Goal: Information Seeking & Learning: Check status

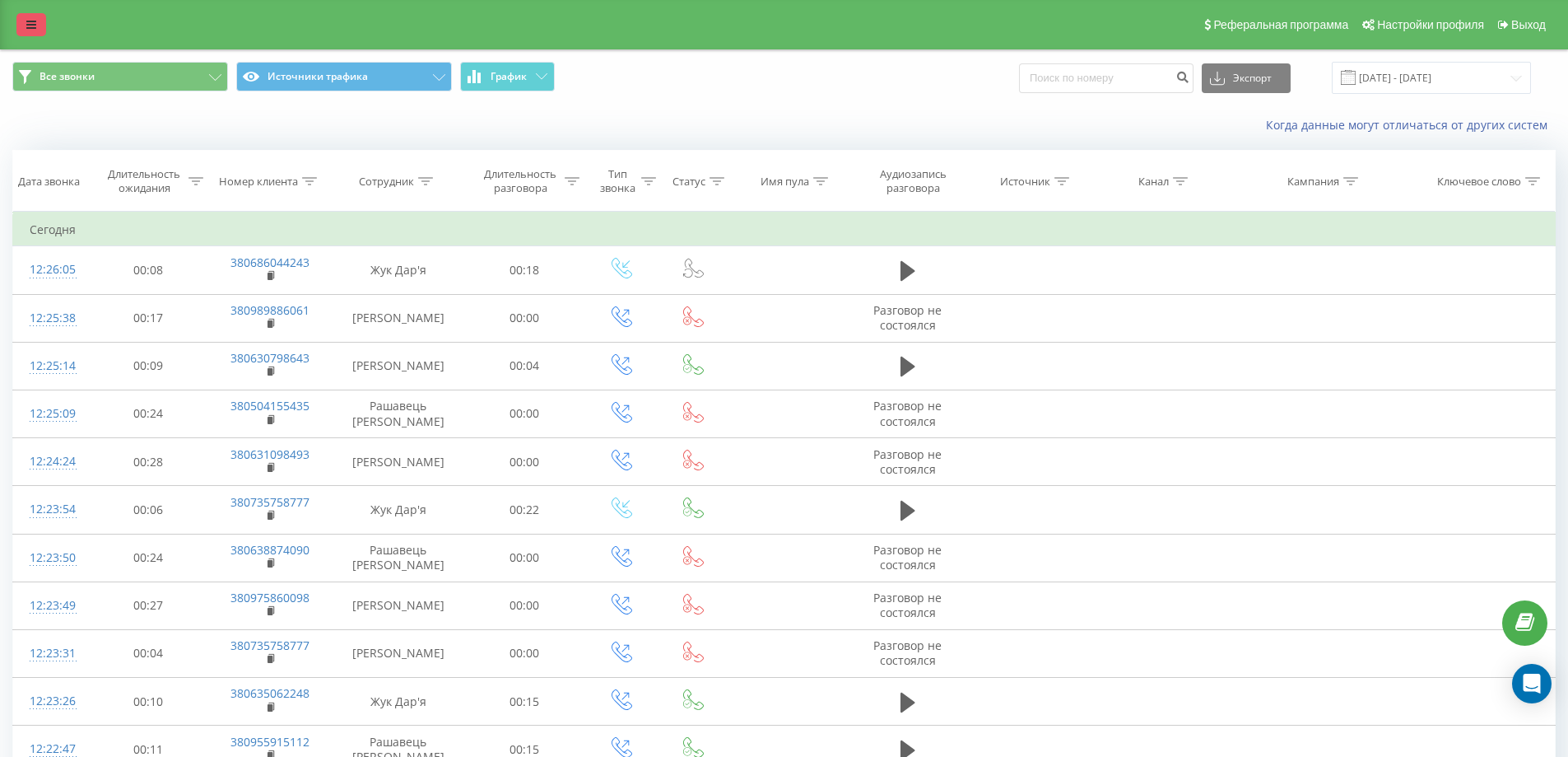
click at [26, 18] on link at bounding box center [32, 24] width 30 height 23
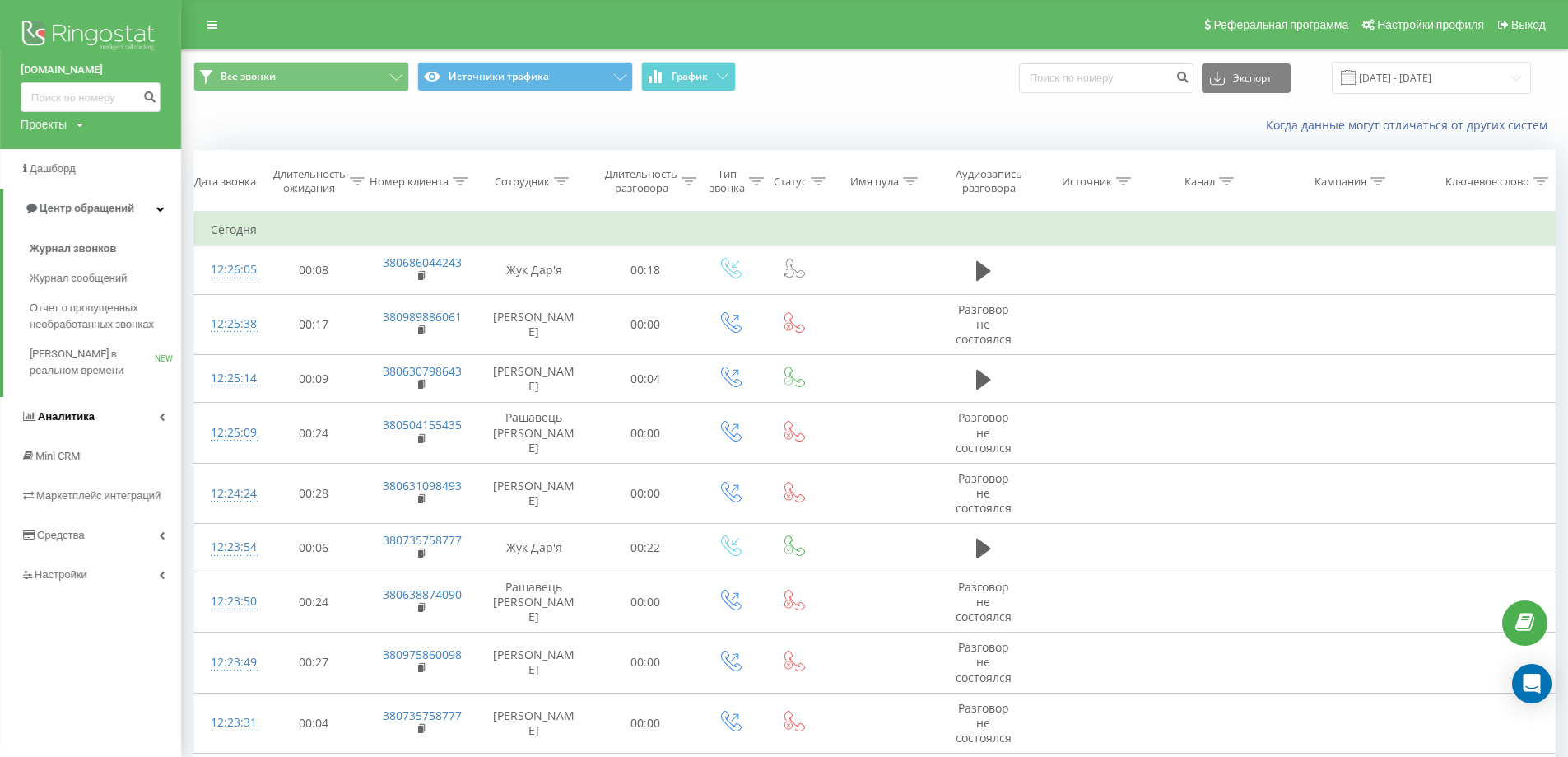
click at [124, 410] on link "Аналитика" at bounding box center [90, 417] width 181 height 39
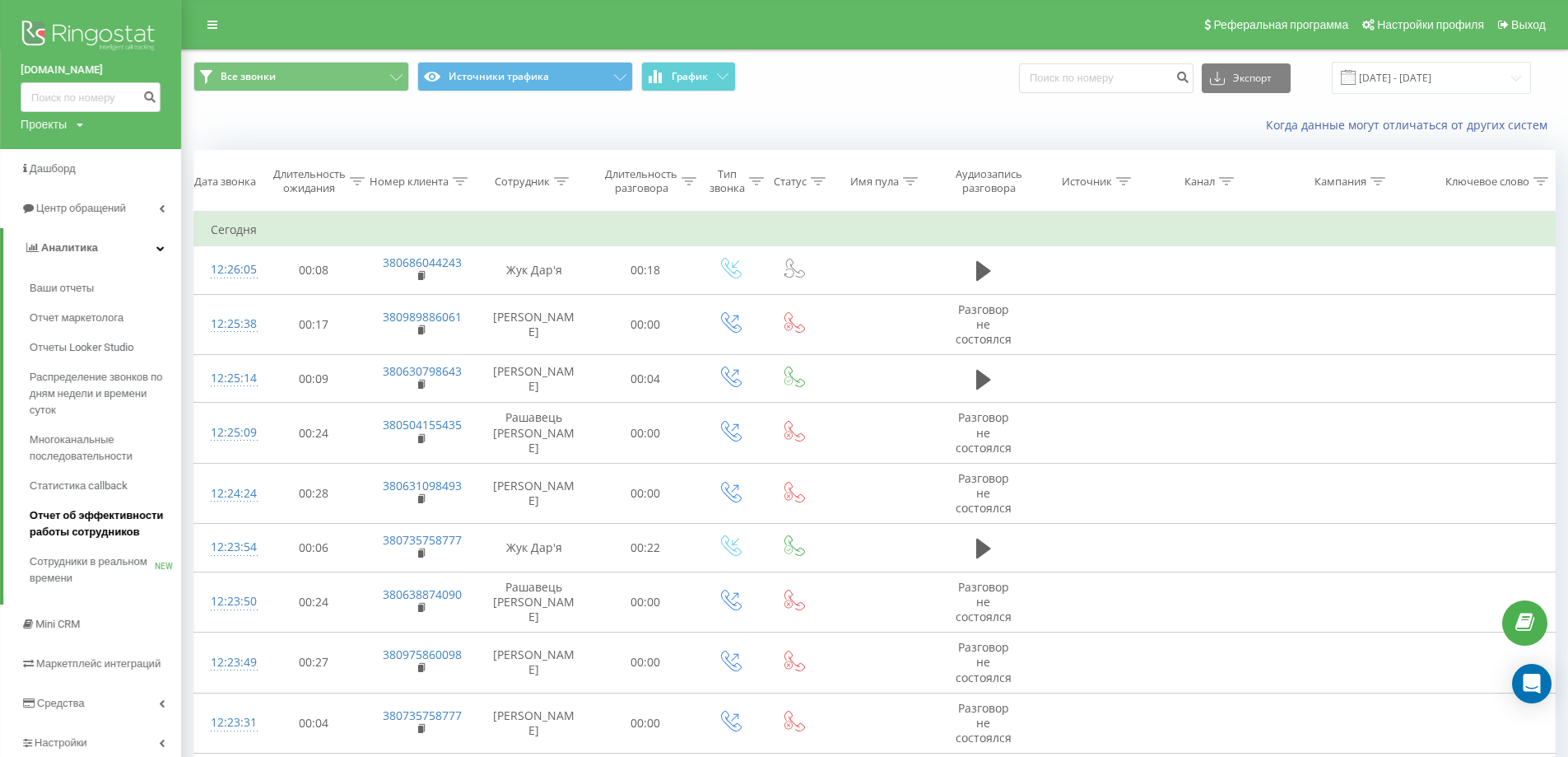
click at [103, 523] on span "Отчет об эффективности работы сотрудников" at bounding box center [101, 523] width 143 height 33
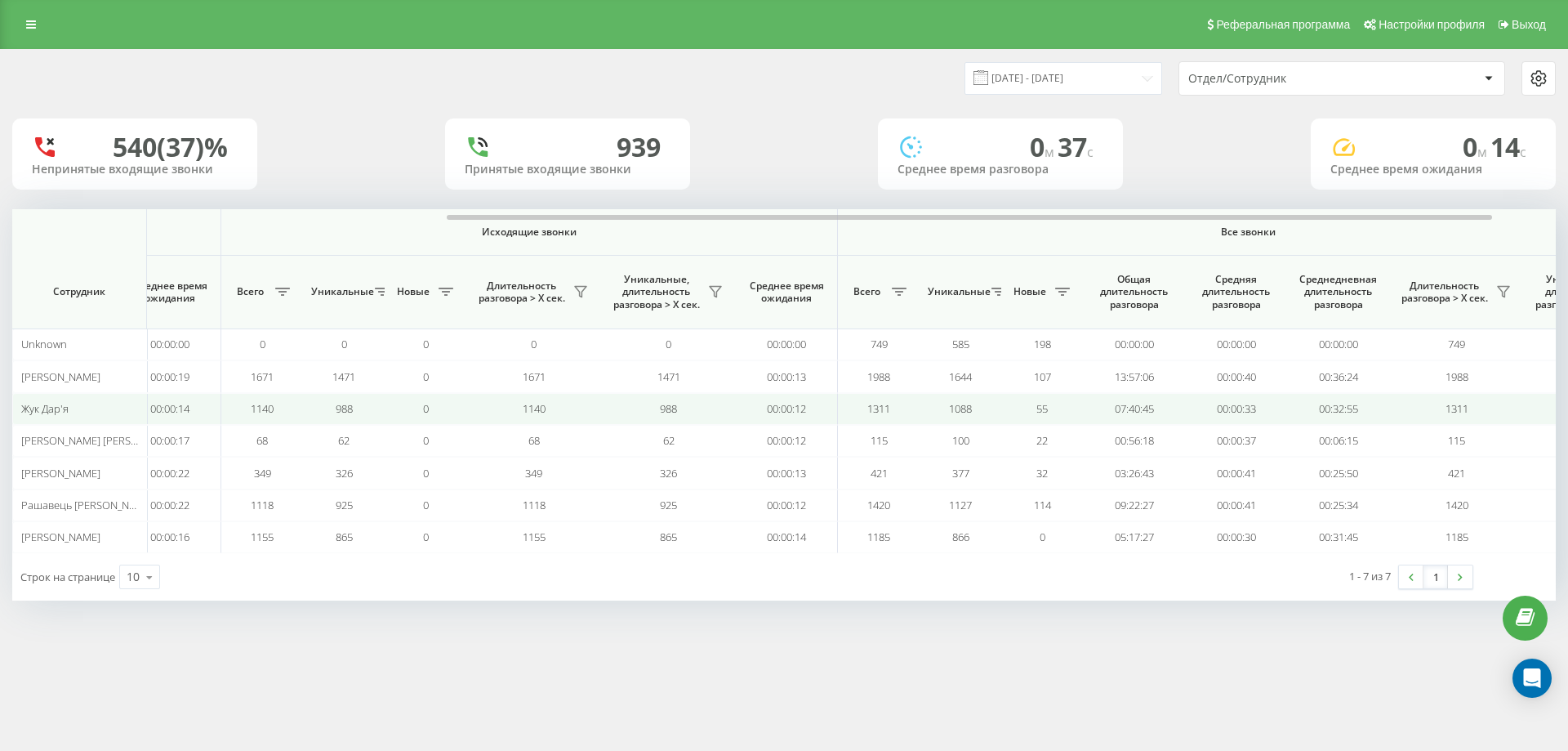
scroll to position [0, 735]
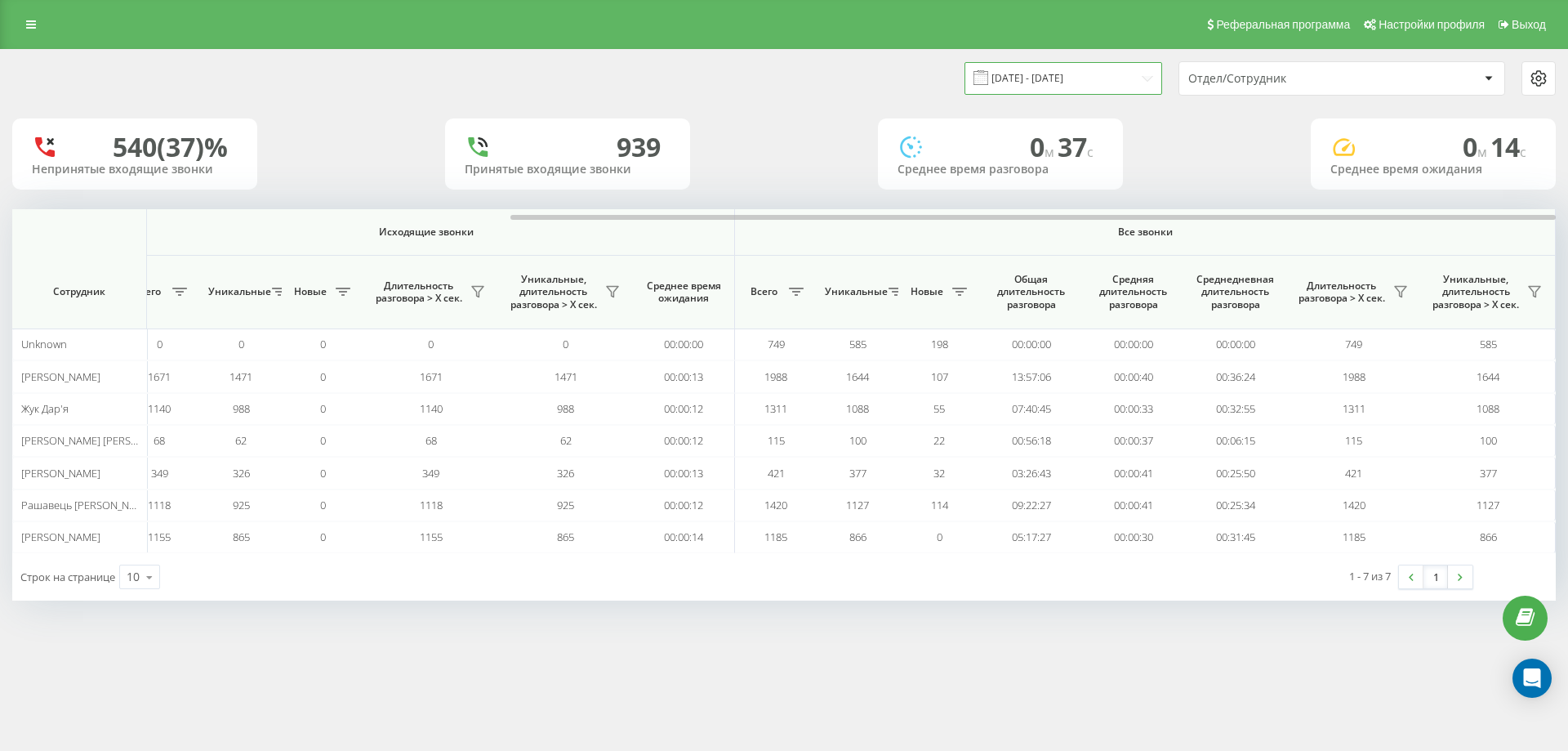
click at [1117, 75] on input "[DATE] - [DATE]" at bounding box center [1063, 77] width 197 height 32
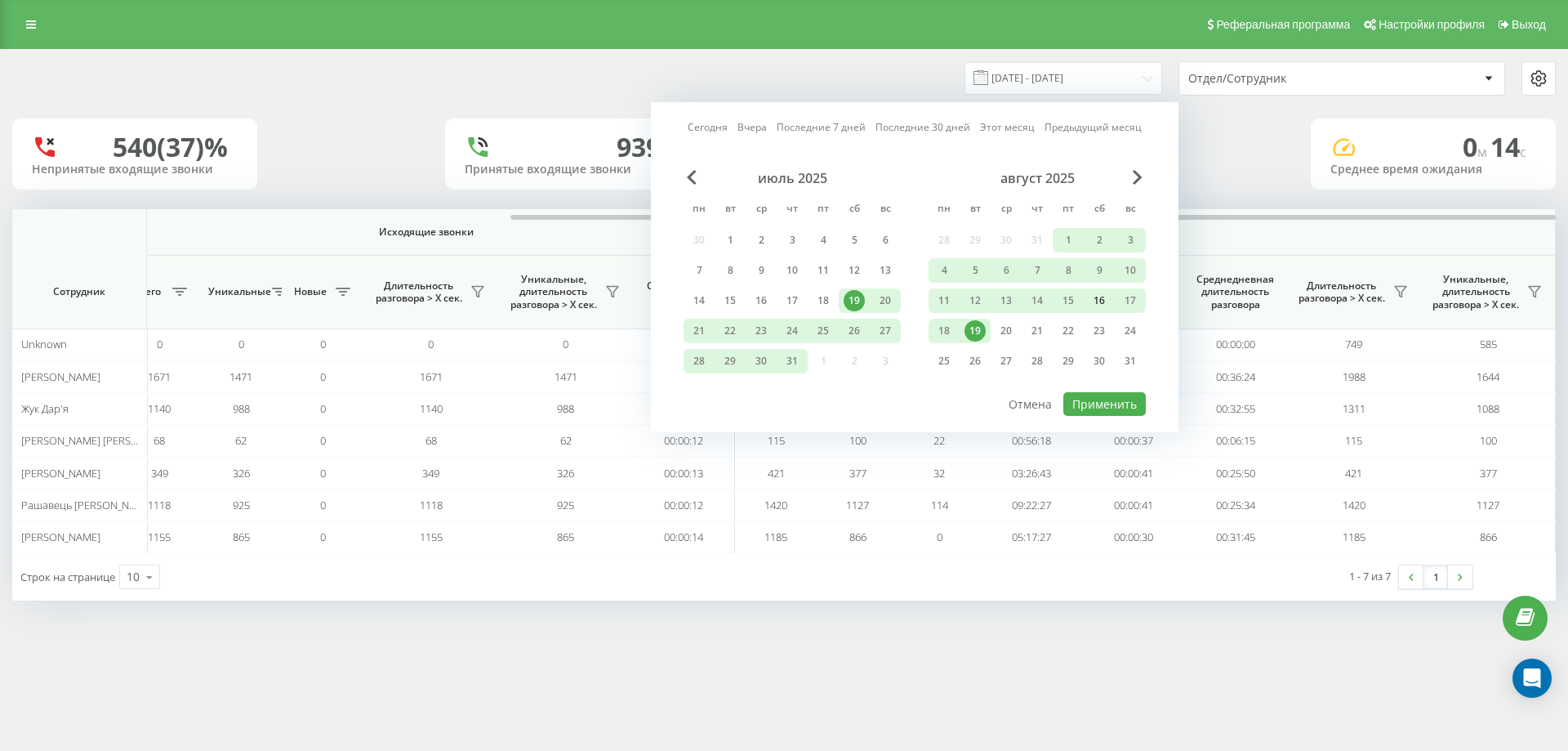
click at [1091, 297] on div "16" at bounding box center [1099, 300] width 21 height 21
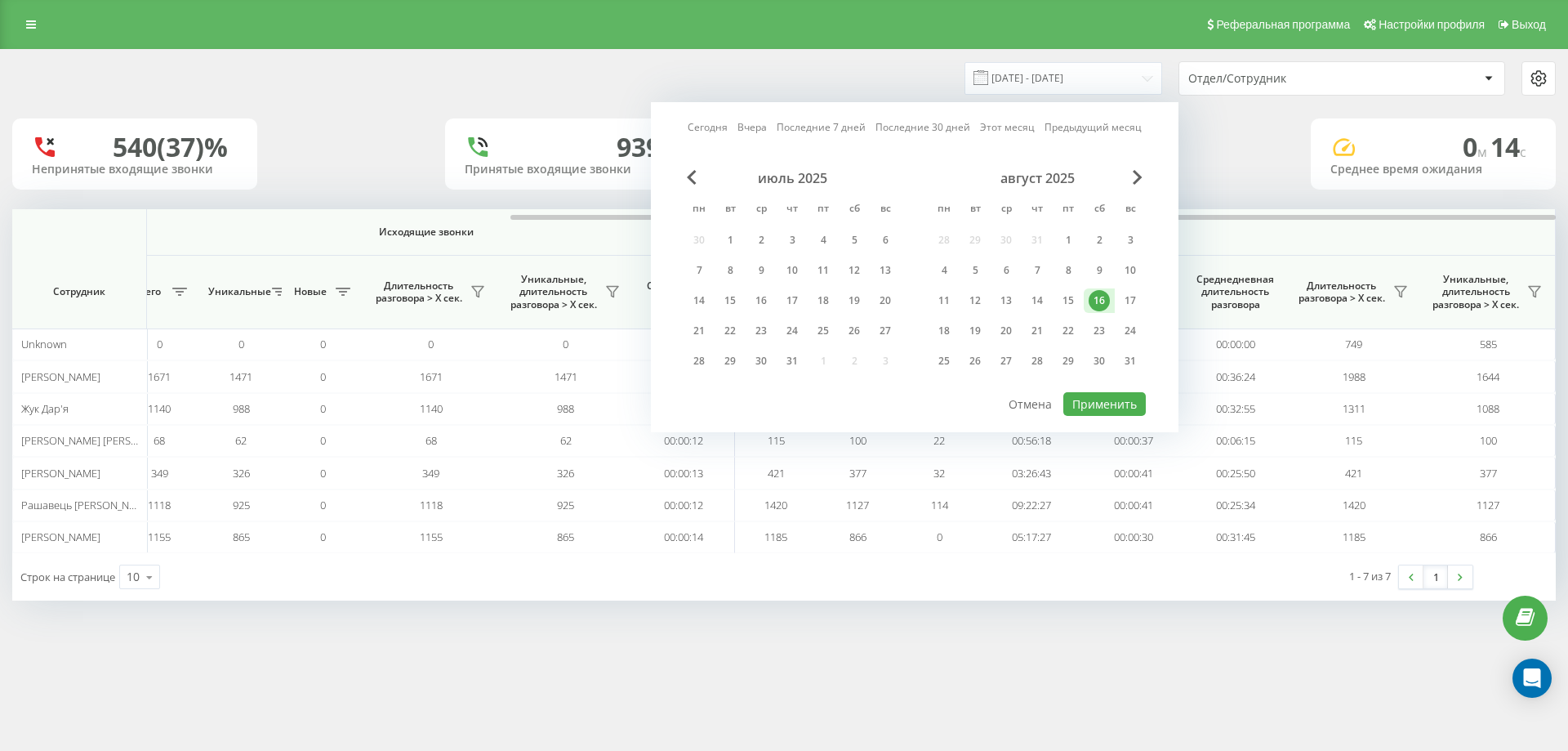
click at [1091, 297] on div "16" at bounding box center [1099, 300] width 21 height 21
click at [1099, 302] on div "16" at bounding box center [1099, 300] width 21 height 21
click at [1106, 399] on button "Применить" at bounding box center [1104, 404] width 82 height 24
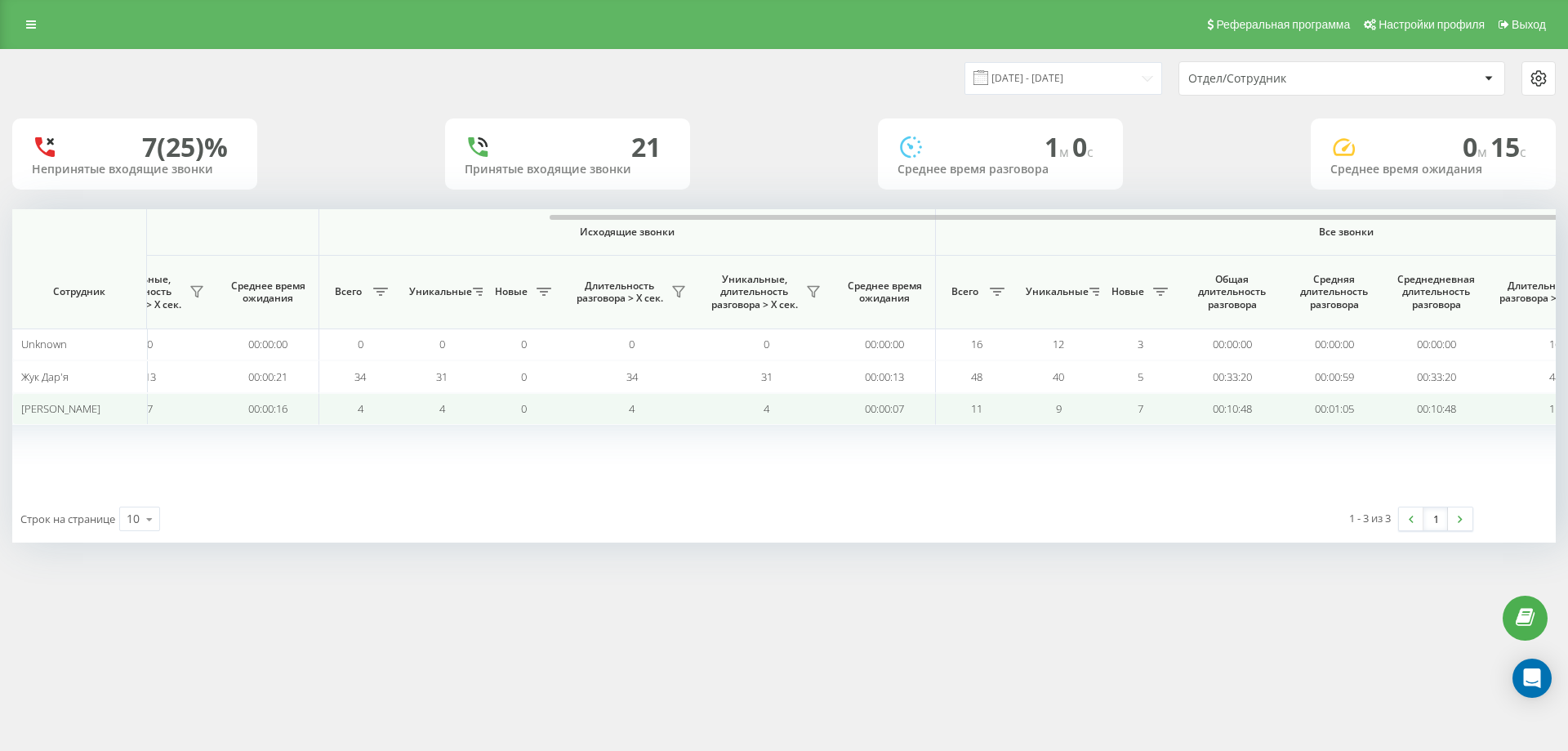
scroll to position [0, 735]
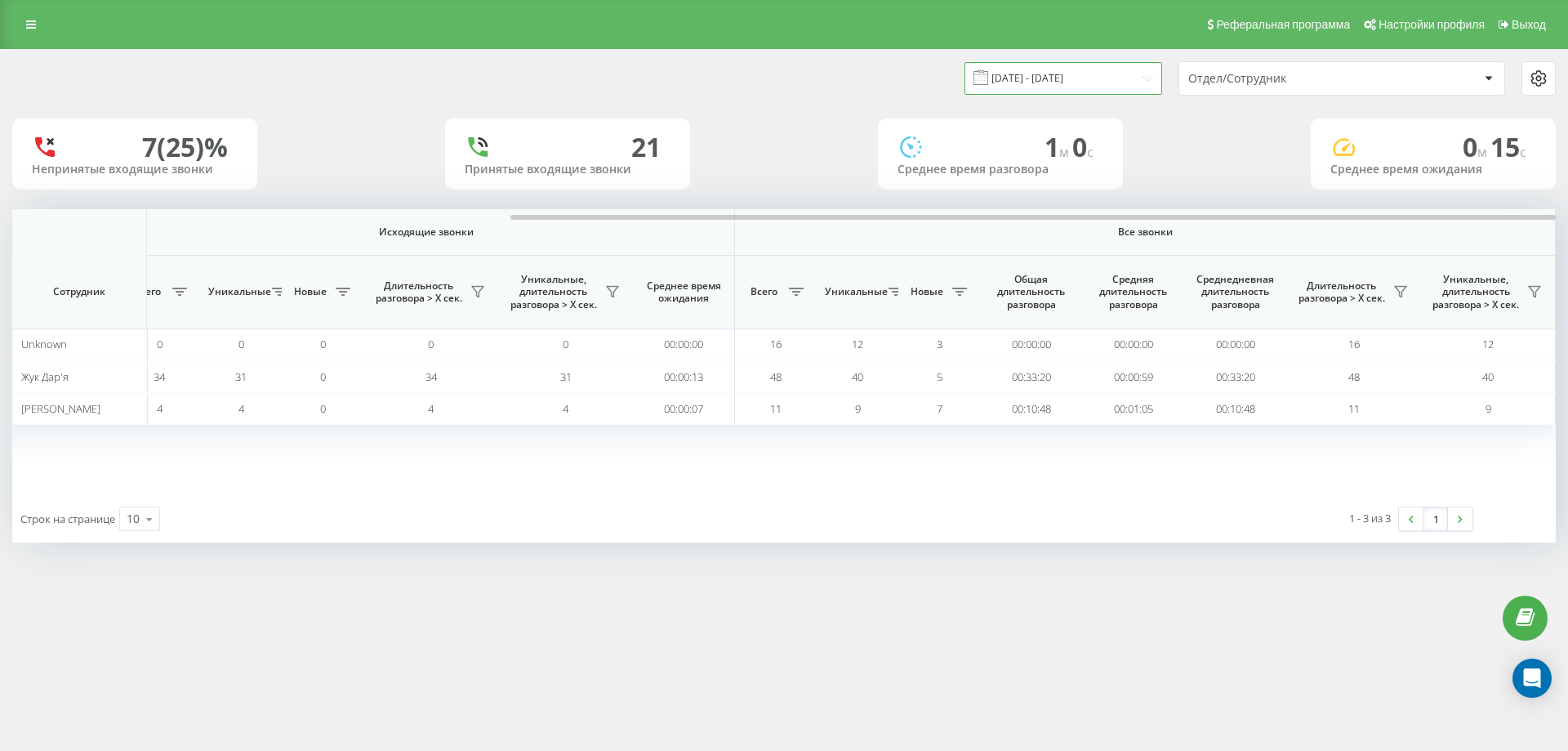
click at [1080, 74] on input "16.08.2025 - 16.08.2025" at bounding box center [1063, 77] width 197 height 32
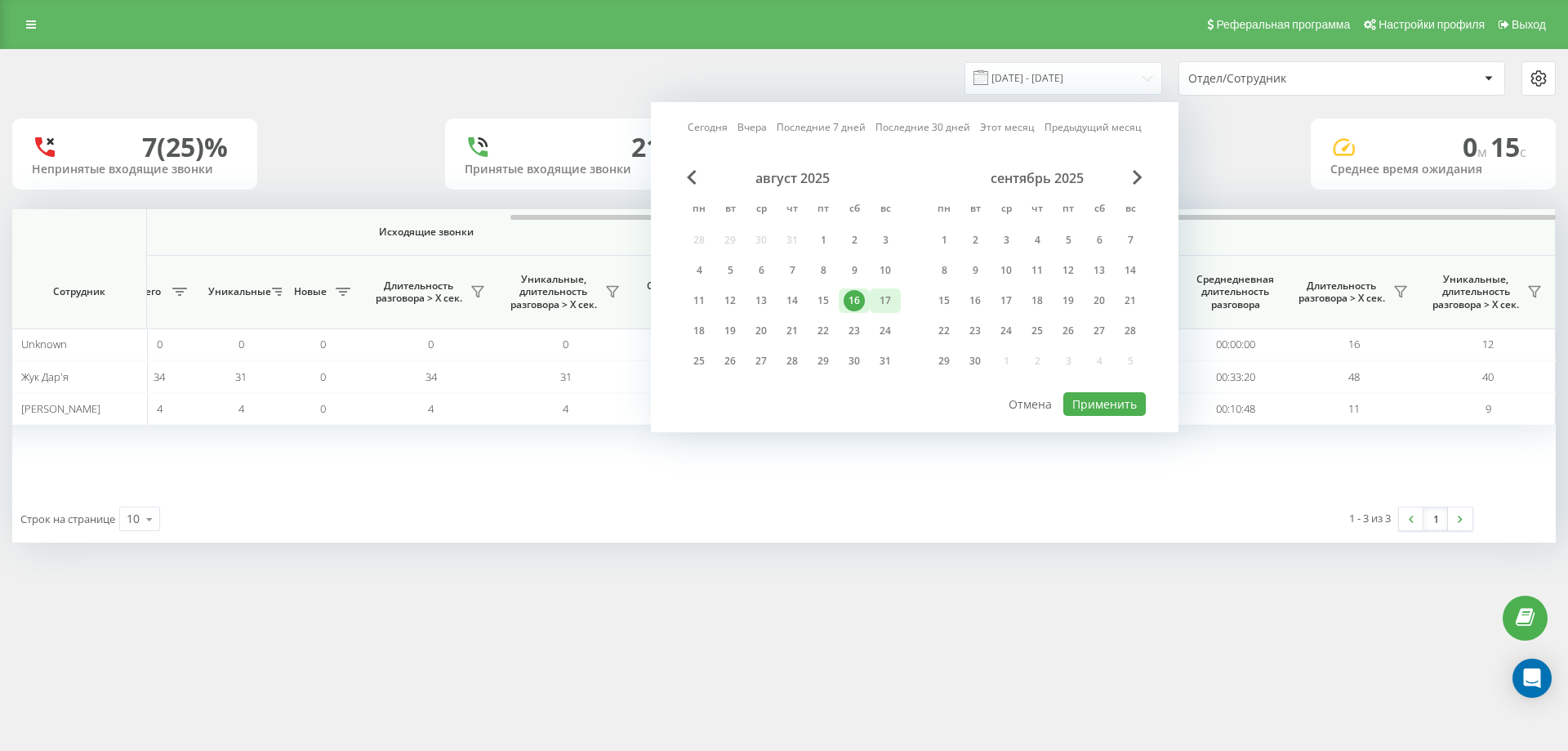
click at [887, 307] on div "17" at bounding box center [885, 300] width 21 height 21
click at [1098, 402] on button "Применить" at bounding box center [1104, 404] width 82 height 24
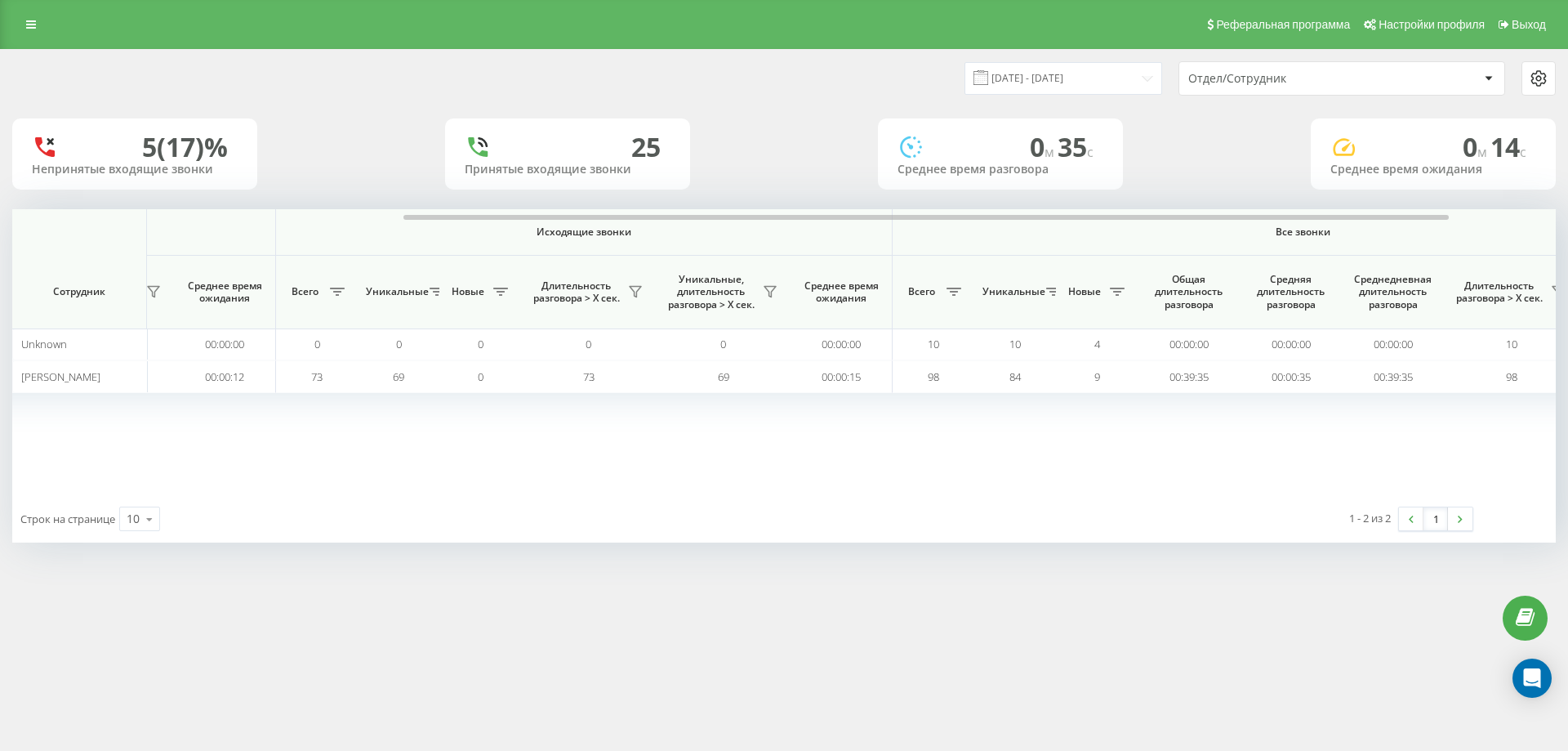
scroll to position [0, 735]
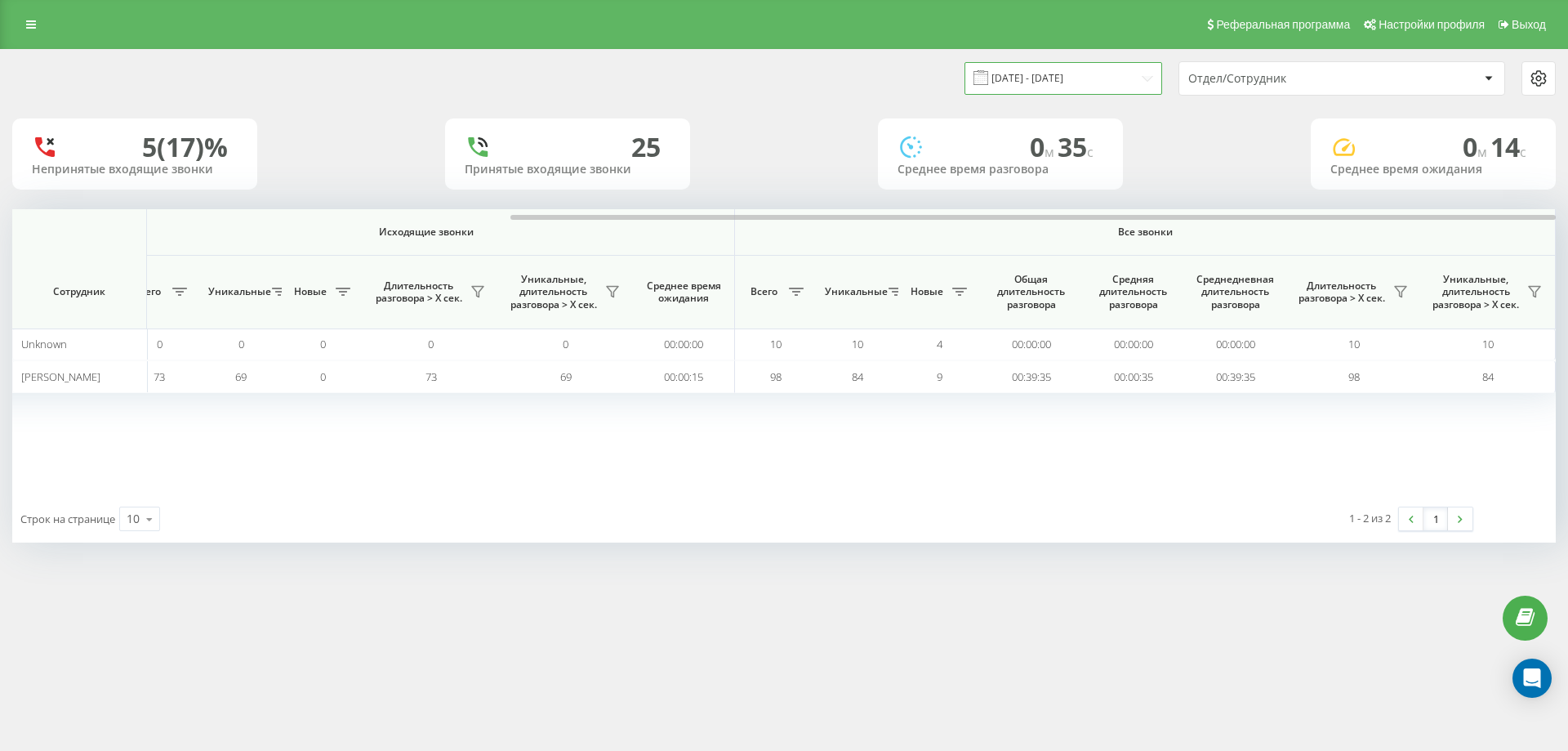
click at [1055, 73] on input "17.08.2025 - 17.08.2025" at bounding box center [1063, 77] width 197 height 32
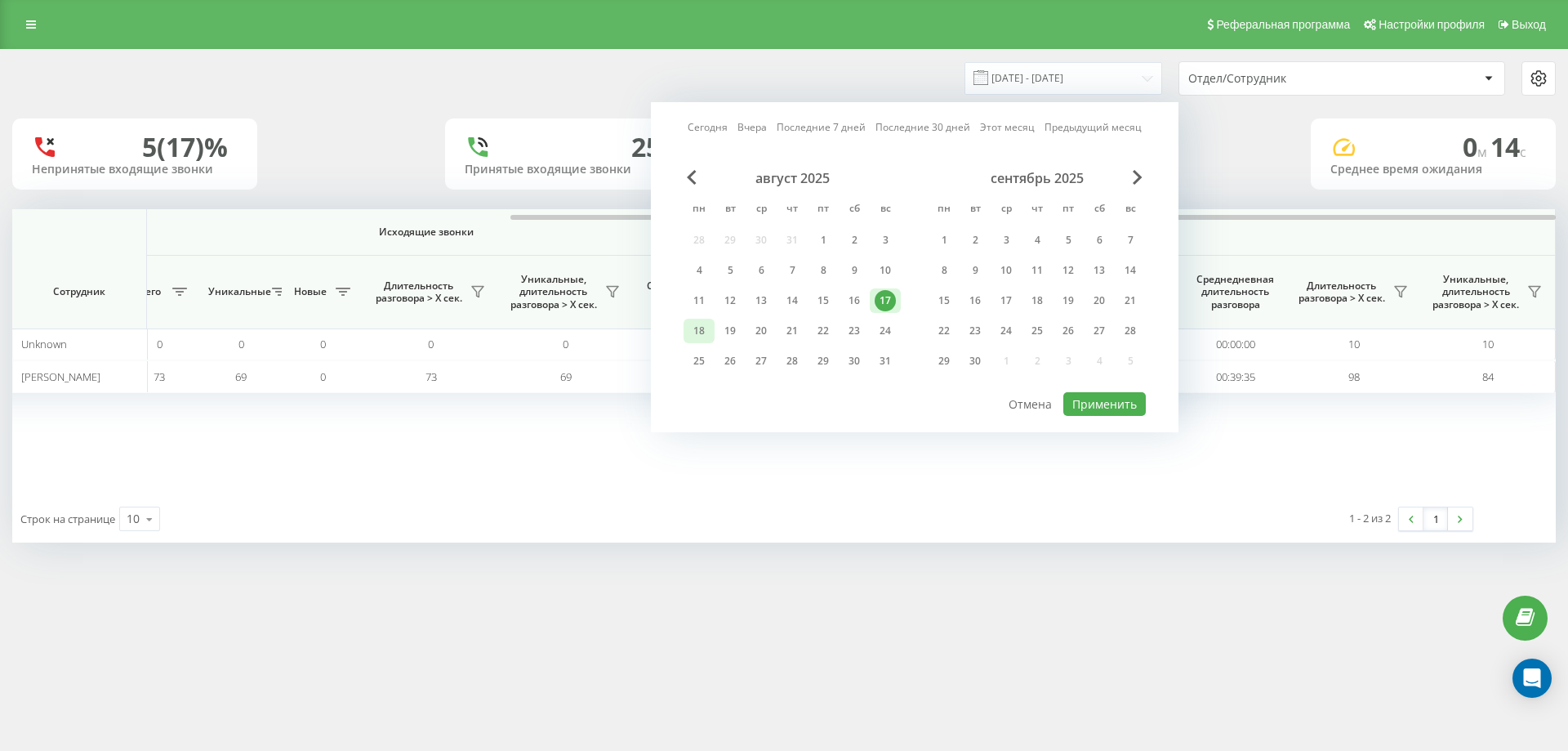
click at [707, 322] on div "18" at bounding box center [698, 330] width 21 height 21
click at [707, 322] on div "18" at bounding box center [699, 330] width 31 height 25
click at [1085, 399] on button "Применить" at bounding box center [1104, 404] width 82 height 24
type input "18.08.2025 - 18.08.2025"
